Goal: Task Accomplishment & Management: Use online tool/utility

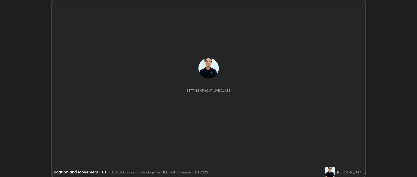
scroll to position [177, 417]
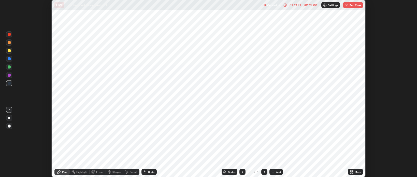
click at [356, 5] on button "End Class" at bounding box center [353, 5] width 20 height 6
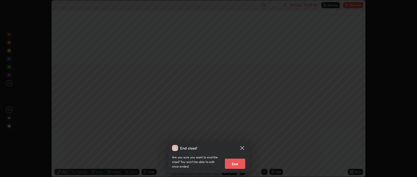
click at [235, 165] on button "End" at bounding box center [235, 163] width 20 height 10
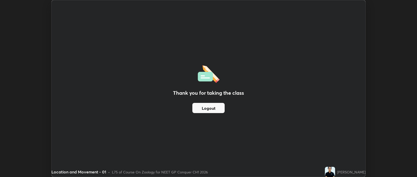
click at [387, 101] on div "Thank you for taking the class Logout Setting up your live class" at bounding box center [208, 88] width 417 height 177
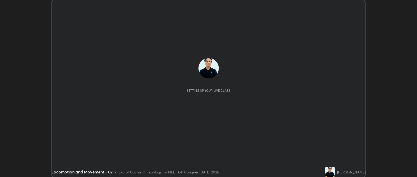
scroll to position [177, 416]
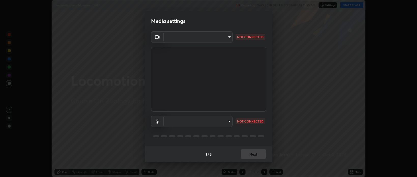
type input "bcb9d7dafccbd8d00e6ada9b6dd7e52ba20ca67bbbba0d0563dd421ab33f40a5"
type input "default"
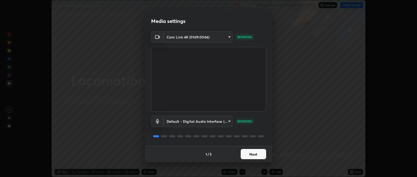
click at [257, 155] on button "Next" at bounding box center [252, 154] width 25 height 10
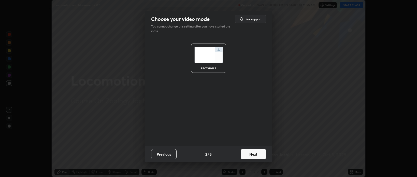
click at [257, 155] on button "Next" at bounding box center [252, 154] width 25 height 10
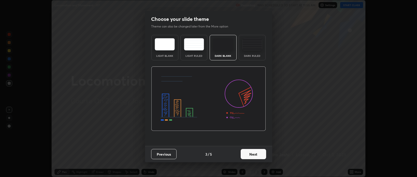
click at [258, 156] on button "Next" at bounding box center [252, 154] width 25 height 10
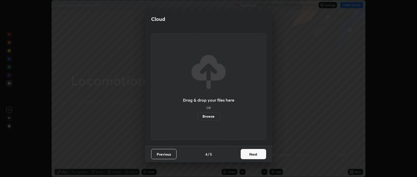
click at [257, 156] on button "Next" at bounding box center [252, 154] width 25 height 10
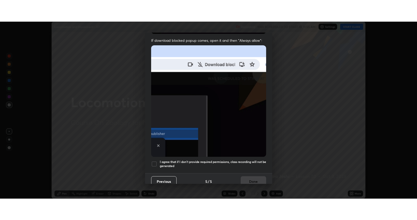
scroll to position [103, 0]
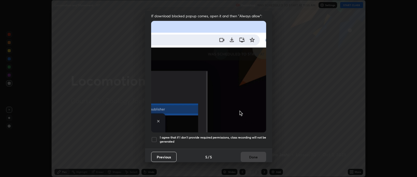
click at [155, 136] on div at bounding box center [154, 139] width 6 height 6
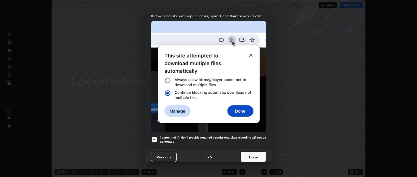
click at [251, 155] on button "Done" at bounding box center [252, 157] width 25 height 10
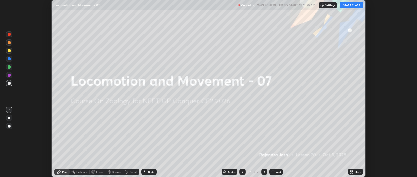
click at [351, 6] on button "START CLASS" at bounding box center [351, 5] width 23 height 6
click at [350, 171] on icon at bounding box center [350, 170] width 1 height 1
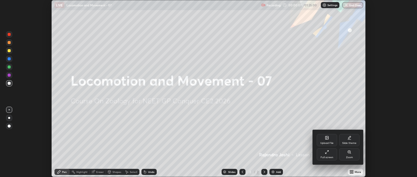
click at [327, 154] on div "Full screen" at bounding box center [327, 154] width 20 height 12
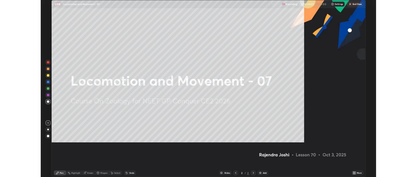
scroll to position [220, 417]
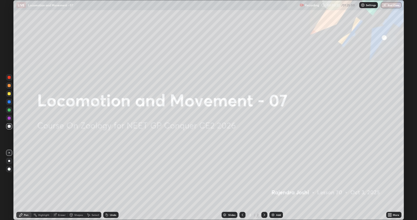
click at [390, 176] on icon at bounding box center [390, 215] width 1 height 1
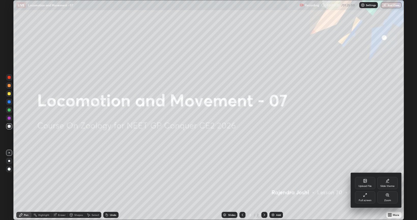
click at [362, 176] on div "Upload File" at bounding box center [365, 183] width 20 height 12
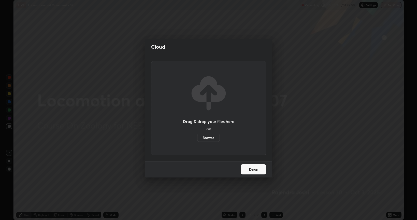
click at [252, 169] on button "Done" at bounding box center [252, 169] width 25 height 10
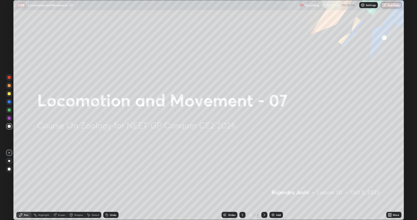
click at [389, 176] on icon at bounding box center [388, 215] width 1 height 1
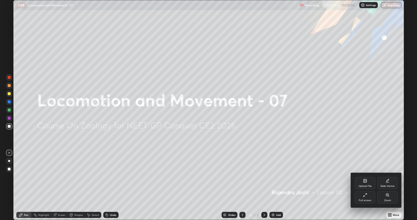
click at [363, 176] on icon at bounding box center [365, 180] width 4 height 4
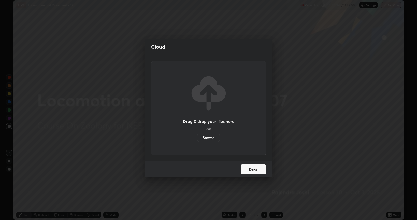
click at [213, 138] on label "Browse" at bounding box center [208, 137] width 23 height 8
click at [197, 138] on input "Browse" at bounding box center [197, 137] width 0 height 8
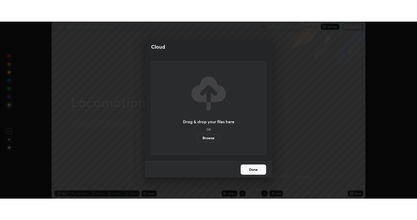
scroll to position [25245, 25005]
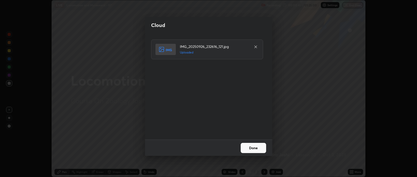
click at [250, 148] on button "Done" at bounding box center [252, 148] width 25 height 10
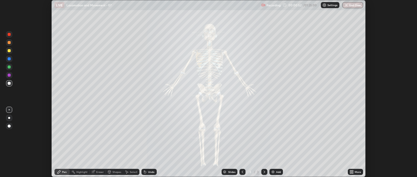
click at [352, 172] on icon at bounding box center [352, 172] width 1 height 1
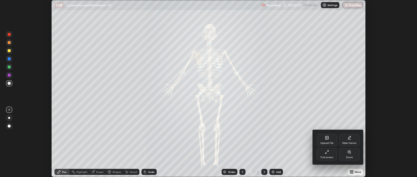
click at [328, 154] on div "Full screen" at bounding box center [327, 154] width 20 height 12
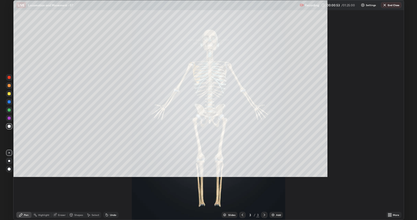
scroll to position [220, 417]
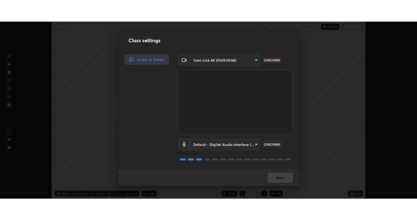
scroll to position [1, 0]
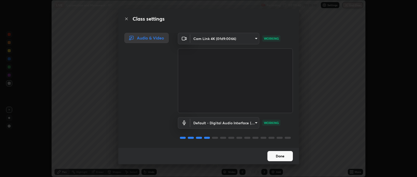
click at [277, 157] on button "Done" at bounding box center [279, 156] width 25 height 10
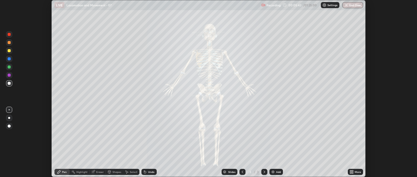
click at [350, 172] on icon at bounding box center [350, 172] width 1 height 1
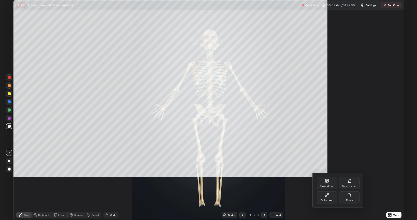
scroll to position [220, 417]
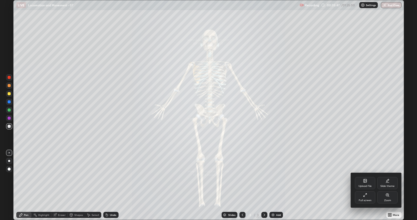
click at [115, 176] on div at bounding box center [208, 110] width 417 height 220
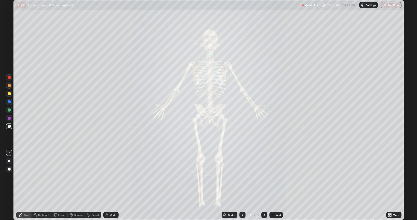
click at [110, 176] on div "Undo" at bounding box center [110, 215] width 15 height 6
click at [109, 176] on div "Undo" at bounding box center [110, 215] width 15 height 6
click at [112, 176] on div "Undo" at bounding box center [110, 215] width 15 height 6
click at [110, 176] on div "Undo" at bounding box center [113, 214] width 6 height 3
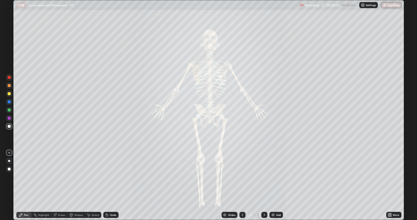
click at [110, 176] on div "Undo" at bounding box center [110, 215] width 15 height 6
click at [111, 176] on div "Undo" at bounding box center [110, 215] width 15 height 6
click at [109, 176] on div "Undo" at bounding box center [110, 215] width 15 height 6
click at [110, 176] on div "Undo" at bounding box center [110, 215] width 15 height 6
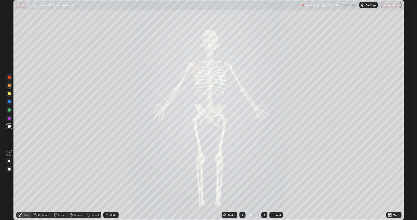
click at [109, 176] on div "Undo" at bounding box center [110, 215] width 15 height 6
click at [110, 176] on div "Undo" at bounding box center [110, 215] width 15 height 6
click at [108, 176] on div "Undo" at bounding box center [110, 215] width 15 height 6
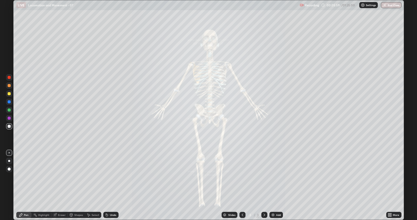
click at [9, 94] on div at bounding box center [9, 93] width 3 height 3
click at [10, 127] on div at bounding box center [9, 126] width 3 height 3
click at [10, 111] on div at bounding box center [9, 109] width 3 height 3
click at [10, 110] on div at bounding box center [9, 109] width 3 height 3
click at [8, 101] on div at bounding box center [9, 101] width 3 height 3
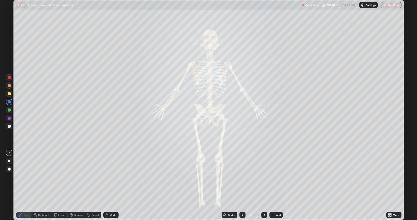
click at [9, 85] on div at bounding box center [9, 85] width 3 height 3
click at [8, 79] on div at bounding box center [9, 77] width 3 height 3
click at [10, 126] on div at bounding box center [9, 126] width 3 height 3
click at [112, 176] on div "Undo" at bounding box center [113, 214] width 6 height 3
click at [8, 103] on div at bounding box center [9, 102] width 6 height 6
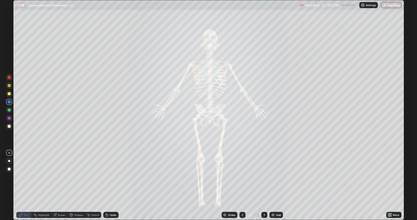
click at [8, 118] on div at bounding box center [9, 117] width 3 height 3
click at [7, 102] on div at bounding box center [9, 102] width 6 height 6
click at [10, 118] on div at bounding box center [9, 117] width 3 height 3
click at [9, 93] on div at bounding box center [9, 93] width 3 height 3
click at [115, 176] on div "Undo" at bounding box center [113, 214] width 6 height 3
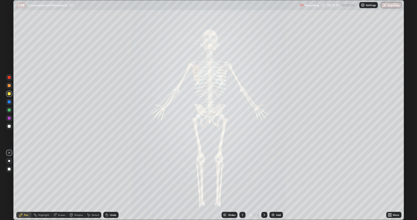
click at [111, 176] on div "Undo" at bounding box center [113, 214] width 6 height 3
click at [9, 168] on div at bounding box center [9, 168] width 3 height 3
click at [9, 77] on div at bounding box center [9, 77] width 3 height 3
click at [10, 127] on div at bounding box center [9, 126] width 3 height 3
click at [10, 155] on div at bounding box center [9, 152] width 6 height 6
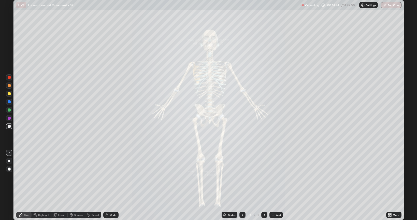
click at [110, 176] on div "Undo" at bounding box center [109, 214] width 17 height 10
click at [113, 176] on div "Undo" at bounding box center [109, 214] width 17 height 10
click at [110, 176] on div "Undo" at bounding box center [109, 214] width 17 height 10
click at [114, 176] on div "Undo" at bounding box center [109, 214] width 17 height 10
click at [110, 176] on div "Undo" at bounding box center [109, 214] width 17 height 10
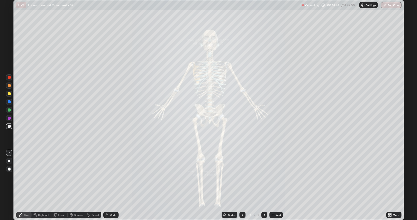
click at [111, 176] on div "Undo" at bounding box center [109, 214] width 17 height 10
click at [10, 78] on div at bounding box center [9, 77] width 3 height 3
click at [114, 176] on div "Undo" at bounding box center [113, 214] width 6 height 3
click at [113, 176] on div "Undo" at bounding box center [110, 215] width 15 height 6
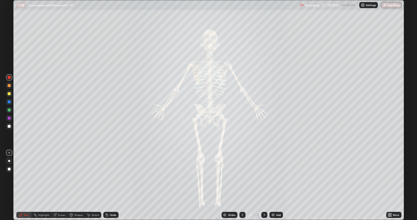
click at [112, 176] on div "Undo" at bounding box center [110, 215] width 15 height 6
click at [389, 176] on icon at bounding box center [388, 213] width 1 height 1
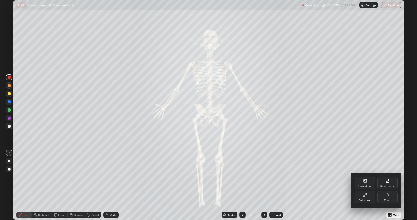
click at [387, 176] on div "Zoom" at bounding box center [387, 197] width 20 height 12
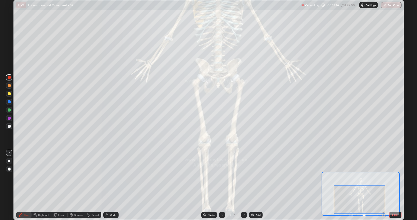
click at [384, 176] on icon at bounding box center [382, 214] width 1 height 0
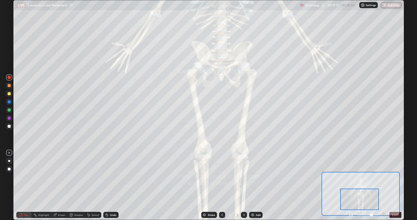
click at [383, 176] on icon at bounding box center [383, 214] width 5 height 5
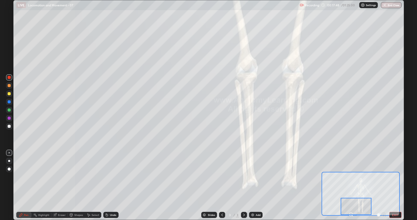
click at [109, 176] on div "Undo" at bounding box center [110, 215] width 15 height 6
click at [110, 176] on div "Undo" at bounding box center [113, 214] width 6 height 3
click at [111, 176] on div "Undo" at bounding box center [113, 214] width 6 height 3
click at [110, 176] on div "Undo" at bounding box center [113, 214] width 6 height 3
click at [111, 176] on div "Undo" at bounding box center [110, 215] width 15 height 6
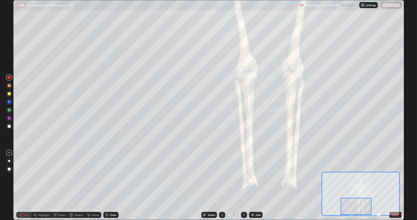
click at [110, 176] on div "Undo" at bounding box center [110, 215] width 15 height 6
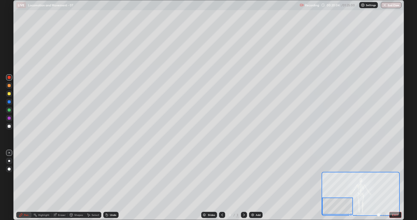
click at [7, 126] on div at bounding box center [9, 126] width 6 height 6
click at [396, 176] on button "EXIT" at bounding box center [395, 215] width 12 height 6
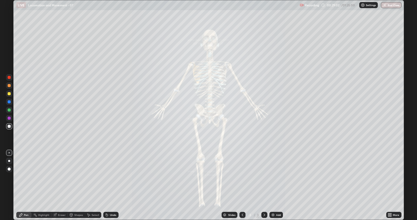
click at [10, 83] on div at bounding box center [9, 85] width 6 height 6
click at [10, 125] on div at bounding box center [9, 126] width 3 height 3
click at [9, 107] on div at bounding box center [9, 110] width 6 height 6
click at [277, 176] on div "Add" at bounding box center [278, 214] width 5 height 3
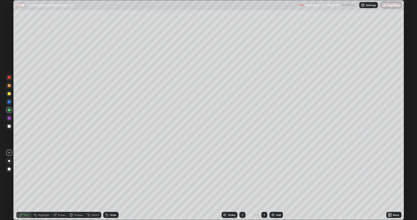
click at [11, 126] on div at bounding box center [9, 126] width 6 height 6
click at [9, 94] on div at bounding box center [9, 93] width 3 height 3
click at [9, 126] on div at bounding box center [9, 126] width 3 height 3
click at [11, 117] on div at bounding box center [9, 118] width 6 height 6
click at [10, 102] on div at bounding box center [9, 101] width 3 height 3
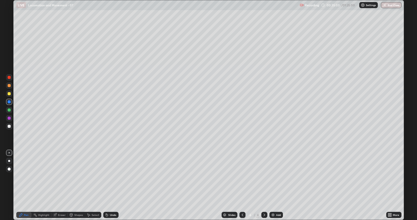
click at [9, 94] on div at bounding box center [9, 93] width 3 height 3
click at [116, 176] on div "Undo" at bounding box center [110, 215] width 15 height 6
click at [114, 176] on div "Undo" at bounding box center [113, 214] width 6 height 3
click at [113, 176] on div "Undo" at bounding box center [113, 214] width 6 height 3
click at [111, 176] on div "Undo" at bounding box center [113, 214] width 6 height 3
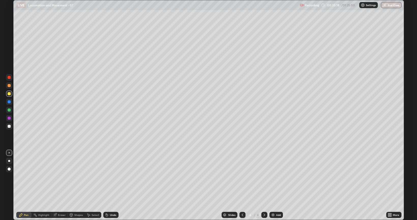
click at [111, 176] on div "Undo" at bounding box center [113, 214] width 6 height 3
click at [110, 176] on div "Undo" at bounding box center [113, 214] width 6 height 3
click at [10, 124] on div at bounding box center [9, 126] width 6 height 6
click at [243, 176] on div at bounding box center [242, 215] width 6 height 6
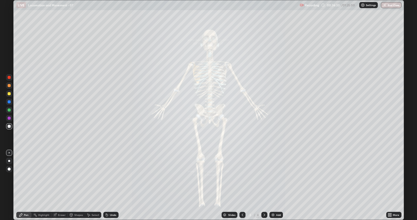
click at [265, 176] on div at bounding box center [264, 215] width 6 height 6
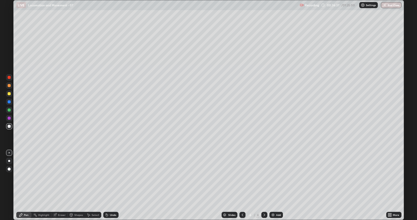
click at [9, 93] on div at bounding box center [9, 93] width 3 height 3
click at [242, 176] on icon at bounding box center [242, 215] width 4 height 4
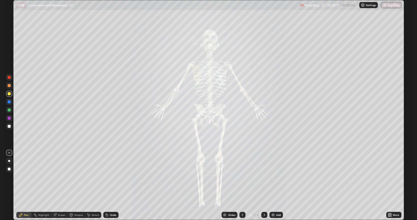
click at [9, 101] on div at bounding box center [9, 101] width 3 height 3
click at [264, 176] on icon at bounding box center [264, 214] width 2 height 3
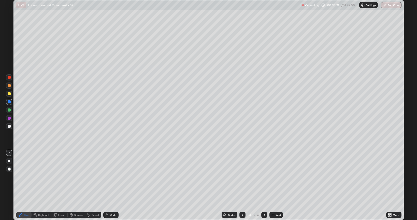
click at [9, 127] on div at bounding box center [9, 126] width 3 height 3
click at [111, 176] on div "Undo" at bounding box center [113, 214] width 6 height 3
click at [112, 176] on div "Undo" at bounding box center [113, 214] width 6 height 3
click at [10, 77] on div at bounding box center [9, 77] width 3 height 3
click at [266, 176] on div at bounding box center [264, 215] width 6 height 6
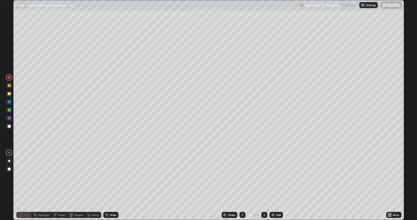
click at [274, 176] on img at bounding box center [273, 215] width 4 height 4
click at [244, 176] on div at bounding box center [242, 215] width 6 height 6
click at [279, 176] on div "Add" at bounding box center [278, 214] width 5 height 3
click at [7, 127] on div at bounding box center [9, 126] width 6 height 6
click at [12, 159] on div at bounding box center [9, 161] width 6 height 6
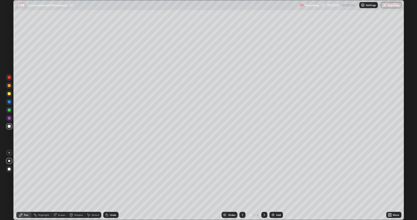
click at [110, 176] on div "Undo" at bounding box center [113, 214] width 6 height 3
click at [108, 176] on div "Undo" at bounding box center [110, 215] width 15 height 6
click at [109, 176] on div "Undo" at bounding box center [110, 215] width 15 height 6
click at [11, 153] on div at bounding box center [9, 152] width 6 height 6
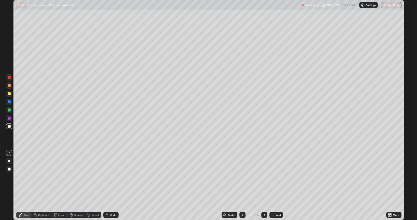
click at [10, 102] on div at bounding box center [9, 101] width 3 height 3
click at [10, 125] on div at bounding box center [9, 126] width 3 height 3
click at [277, 176] on div "Add" at bounding box center [275, 215] width 13 height 6
click at [241, 176] on div at bounding box center [242, 215] width 6 height 6
click at [243, 176] on div at bounding box center [242, 214] width 6 height 10
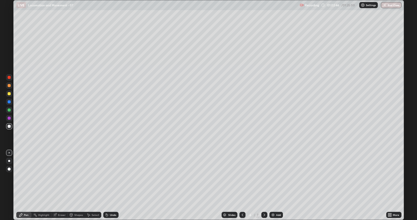
click at [265, 176] on icon at bounding box center [264, 215] width 4 height 4
click at [274, 176] on img at bounding box center [273, 215] width 4 height 4
click at [9, 93] on div at bounding box center [9, 93] width 3 height 3
click at [9, 103] on div at bounding box center [9, 101] width 3 height 3
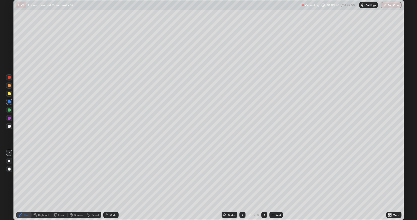
click at [11, 111] on div at bounding box center [9, 110] width 6 height 6
click at [10, 118] on div at bounding box center [9, 117] width 3 height 3
click at [9, 94] on div at bounding box center [9, 93] width 3 height 3
click at [9, 160] on div at bounding box center [9, 161] width 2 height 2
click at [9, 126] on div at bounding box center [9, 126] width 3 height 3
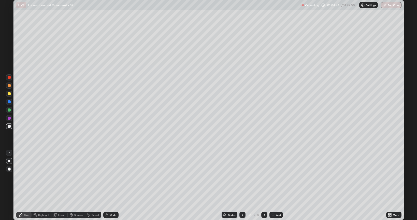
click at [10, 153] on div at bounding box center [9, 152] width 6 height 6
click at [244, 176] on icon at bounding box center [242, 215] width 4 height 4
click at [242, 176] on icon at bounding box center [242, 215] width 4 height 4
click at [274, 176] on img at bounding box center [273, 215] width 4 height 4
click at [9, 128] on div at bounding box center [9, 126] width 6 height 6
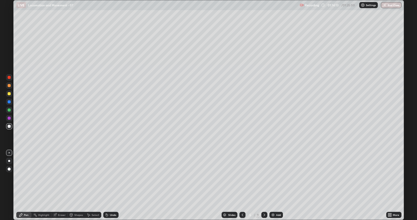
click at [11, 126] on div at bounding box center [9, 126] width 6 height 6
click at [10, 118] on div at bounding box center [9, 117] width 3 height 3
click at [11, 126] on div at bounding box center [9, 126] width 6 height 6
click at [11, 78] on div at bounding box center [9, 77] width 6 height 6
click at [12, 126] on div at bounding box center [9, 126] width 6 height 6
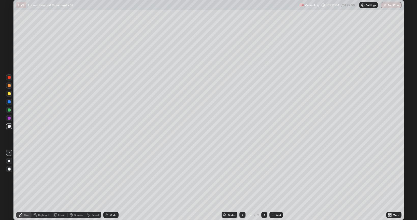
click at [270, 176] on div "Add" at bounding box center [275, 215] width 13 height 6
click at [113, 176] on div "Undo" at bounding box center [113, 214] width 6 height 3
click at [111, 176] on div "Undo" at bounding box center [113, 214] width 6 height 3
click at [9, 110] on div at bounding box center [9, 109] width 3 height 3
click at [9, 127] on div at bounding box center [9, 126] width 3 height 3
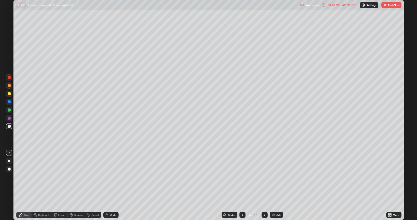
click at [9, 109] on div at bounding box center [9, 109] width 3 height 3
click at [111, 176] on div "Undo" at bounding box center [113, 214] width 6 height 3
click at [110, 176] on div "Undo" at bounding box center [113, 214] width 6 height 3
click at [390, 7] on button "End Class" at bounding box center [391, 5] width 20 height 6
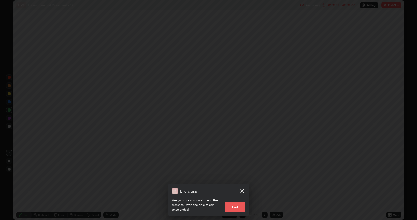
click at [234, 176] on button "End" at bounding box center [235, 206] width 20 height 10
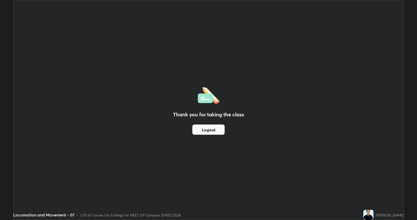
click at [205, 128] on button "Logout" at bounding box center [208, 129] width 32 height 10
